Goal: Navigation & Orientation: Understand site structure

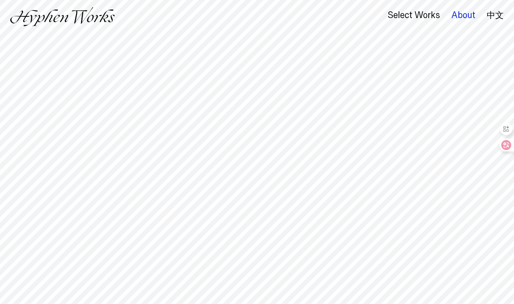
click at [459, 15] on div "About" at bounding box center [464, 15] width 24 height 10
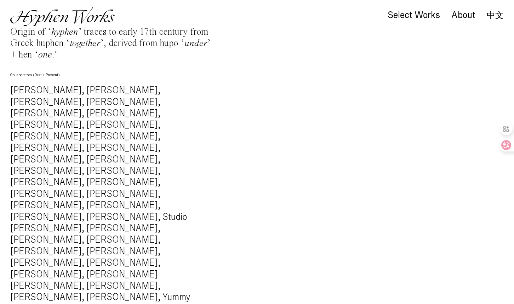
scroll to position [754, 0]
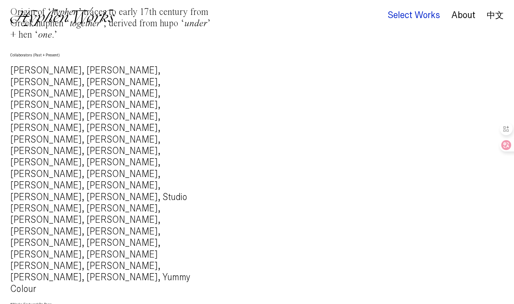
click at [397, 17] on div "Select Works" at bounding box center [414, 15] width 52 height 10
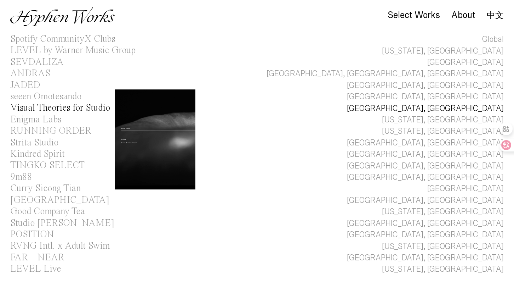
scroll to position [41, 0]
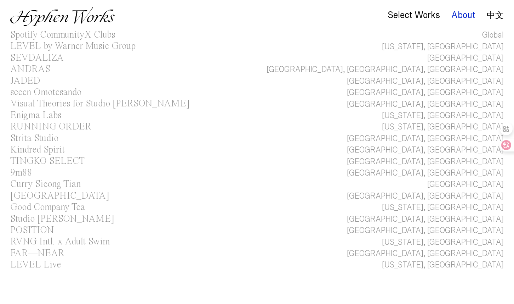
click at [457, 11] on div "About" at bounding box center [464, 15] width 24 height 10
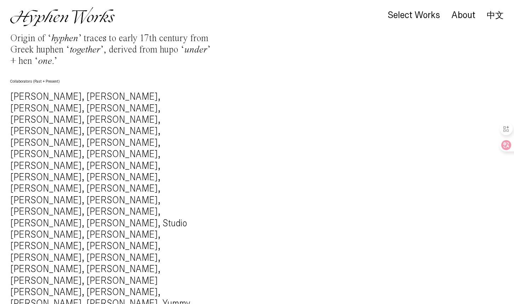
scroll to position [754, 0]
